Goal: Task Accomplishment & Management: Use online tool/utility

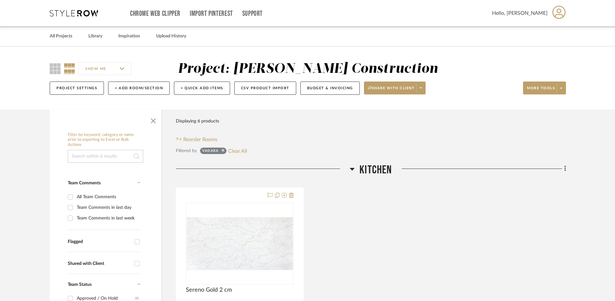
scroll to position [293, 0]
click at [64, 33] on link "All Projects" at bounding box center [61, 36] width 23 height 9
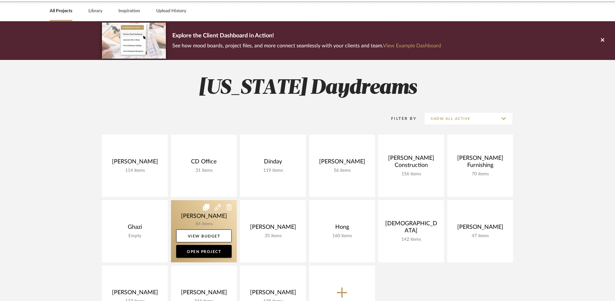
scroll to position [102, 0]
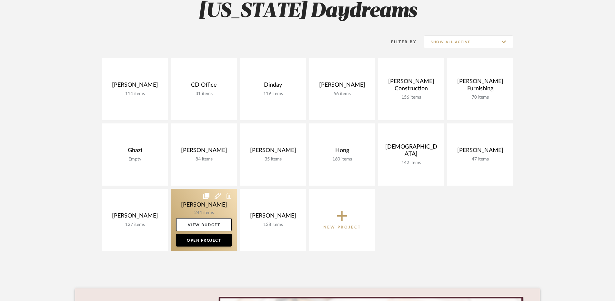
click at [184, 197] on link at bounding box center [204, 220] width 66 height 62
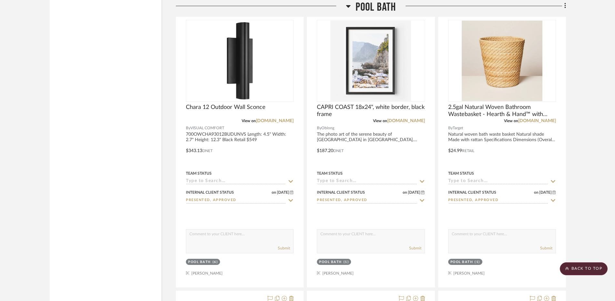
scroll to position [7944, 0]
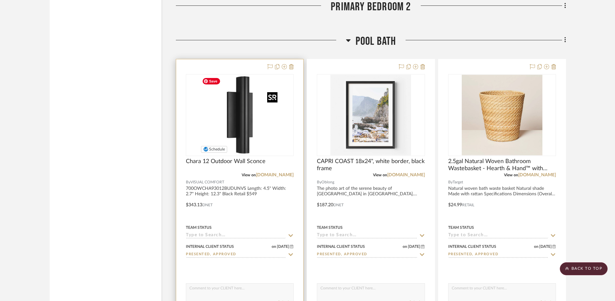
click at [242, 109] on img "0" at bounding box center [239, 115] width 81 height 81
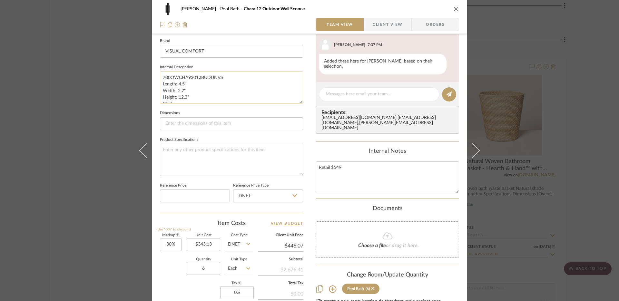
scroll to position [160, 0]
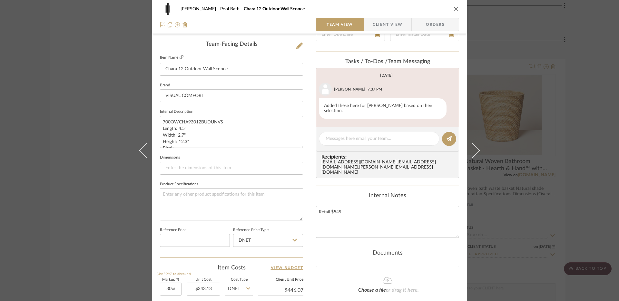
click at [180, 56] on icon at bounding box center [182, 57] width 4 height 4
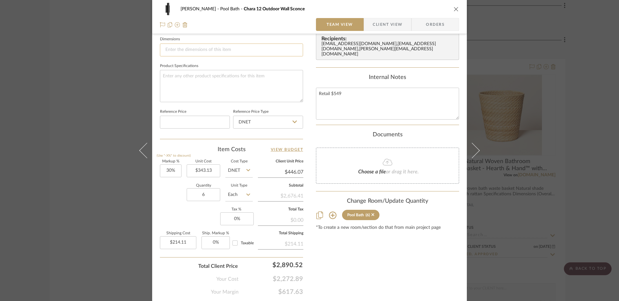
scroll to position [299, 0]
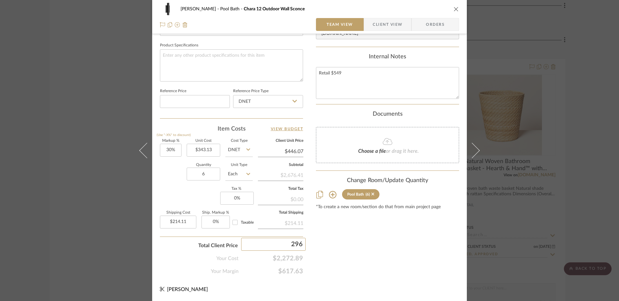
type input "2964"
click at [376, 252] on div "Content here copies to Client View - confirm visibility there. Show in Client D…" at bounding box center [387, 9] width 143 height 531
type input "43.96%"
type input "$494.00"
type input "$0.00"
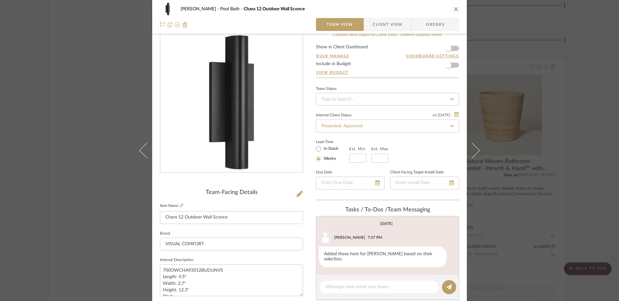
scroll to position [0, 0]
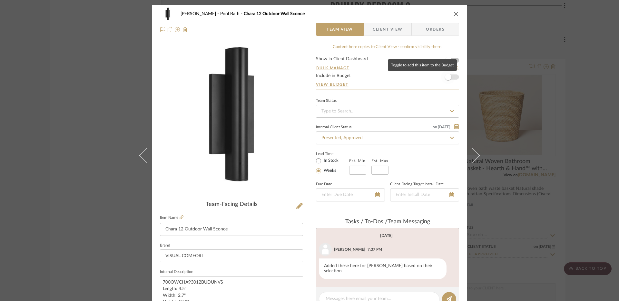
click at [448, 78] on span "button" at bounding box center [448, 77] width 6 height 6
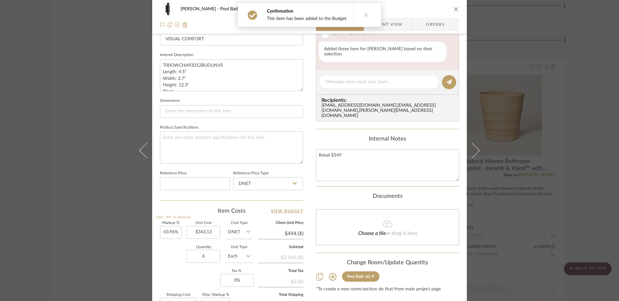
scroll to position [299, 0]
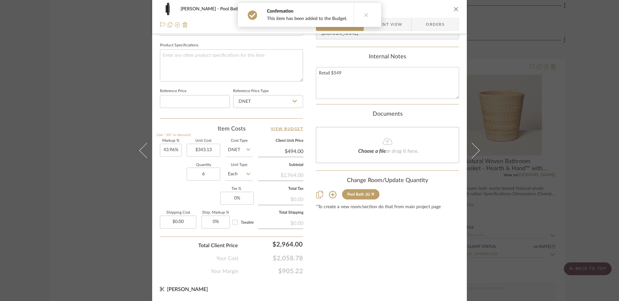
click at [453, 5] on div "[PERSON_NAME] Pool Bath Chara 12 Outdoor Wall Sconce" at bounding box center [309, 9] width 299 height 13
click at [454, 8] on icon "close" at bounding box center [456, 8] width 5 height 5
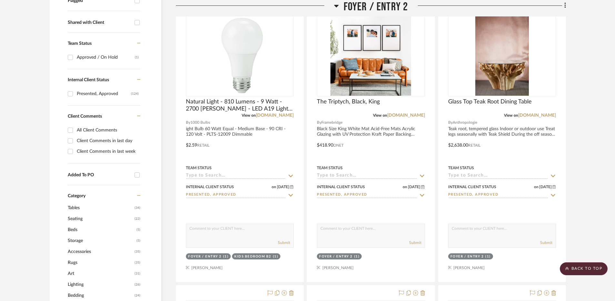
scroll to position [0, 0]
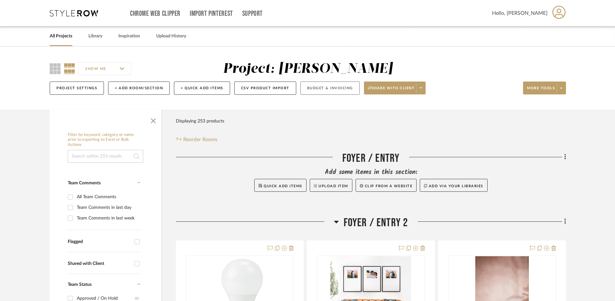
click at [334, 88] on button "Budget & Invoicing" at bounding box center [329, 88] width 59 height 13
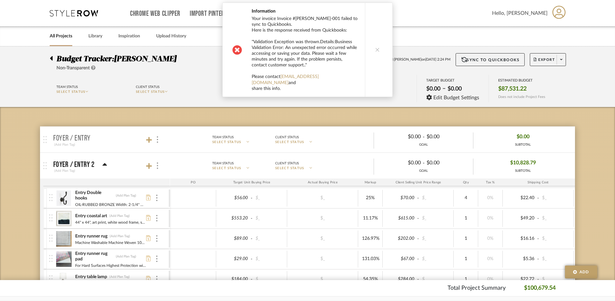
click at [377, 47] on button at bounding box center [377, 50] width 25 height 94
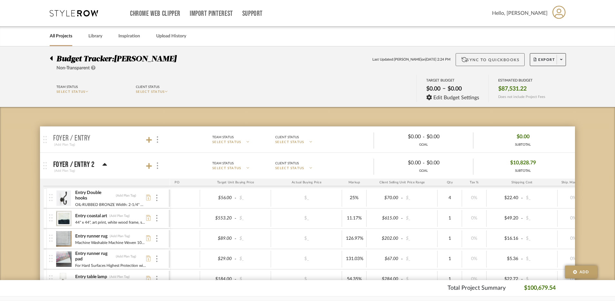
click at [502, 58] on button "Sync to QuickBooks" at bounding box center [490, 59] width 69 height 13
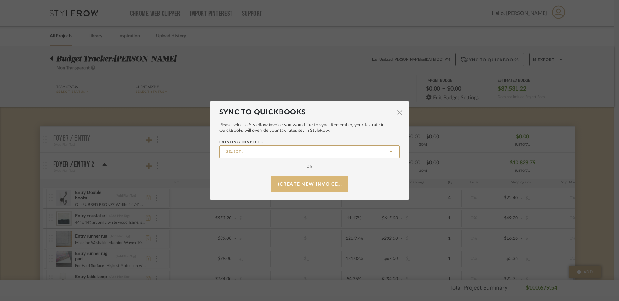
click at [322, 187] on button "Create New Invoice…" at bounding box center [309, 184] width 77 height 16
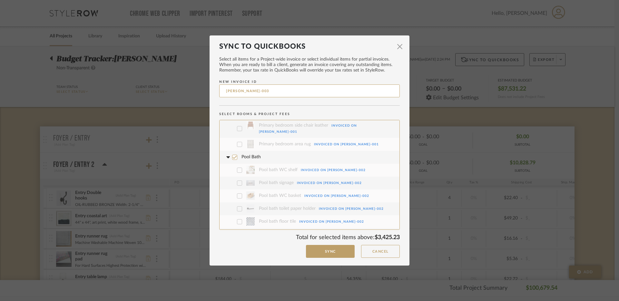
click at [330, 250] on button "Sync" at bounding box center [330, 251] width 49 height 13
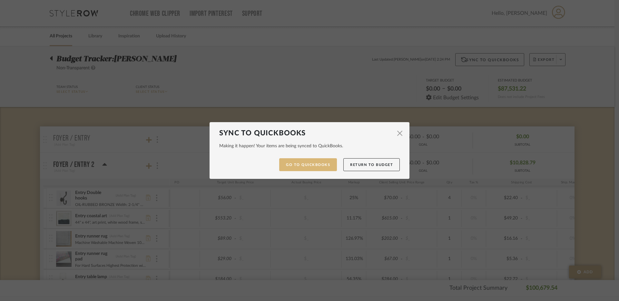
click at [312, 166] on link "Go to QuickBooks" at bounding box center [308, 164] width 58 height 13
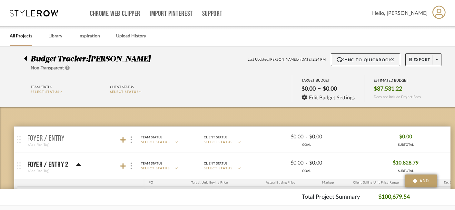
scroll to position [0, 16]
click at [32, 17] on div "Chrome Web Clipper Import Pinterest Support All Projects Library Inspiration Up…" at bounding box center [228, 13] width 437 height 26
click at [33, 11] on icon at bounding box center [34, 13] width 48 height 6
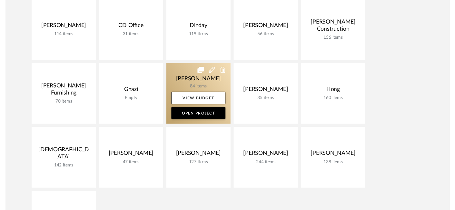
scroll to position [172, 0]
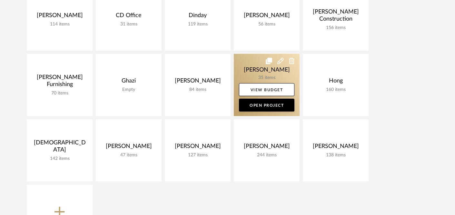
click at [248, 59] on link at bounding box center [267, 85] width 66 height 62
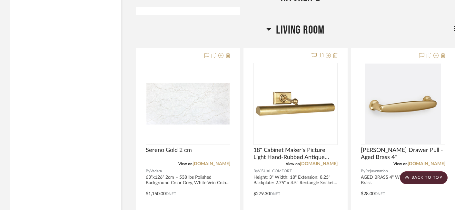
scroll to position [2408, 0]
